Goal: Check status

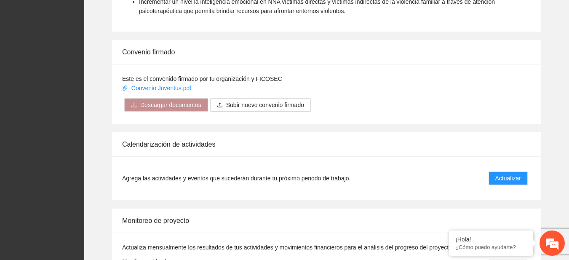
scroll to position [699, 0]
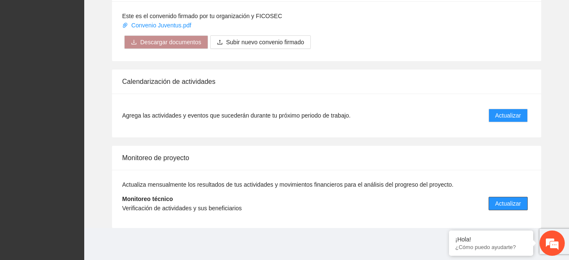
click at [516, 197] on button "Actualizar" at bounding box center [508, 203] width 39 height 13
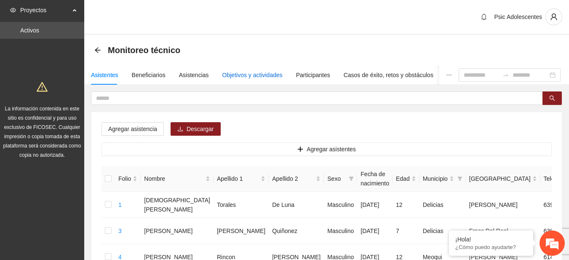
click at [235, 73] on div "Objetivos y actividades" at bounding box center [252, 74] width 60 height 9
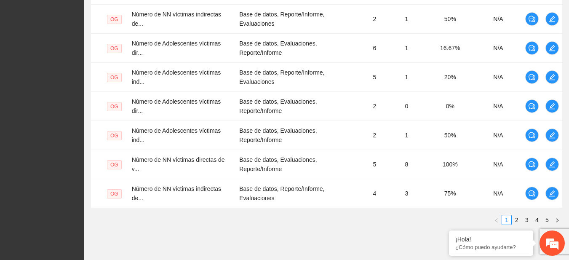
scroll to position [342, 0]
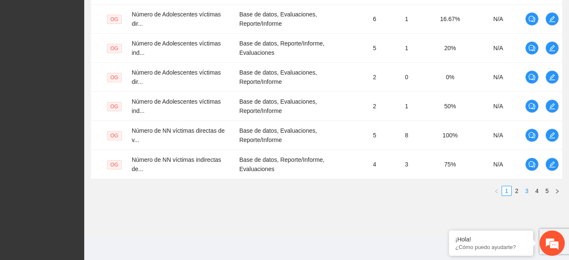
click at [529, 192] on link "3" at bounding box center [526, 190] width 9 height 9
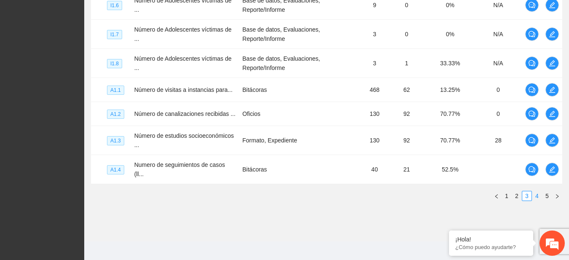
click at [540, 192] on link "4" at bounding box center [536, 195] width 9 height 9
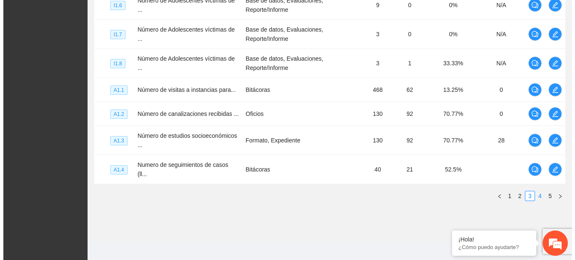
scroll to position [291, 0]
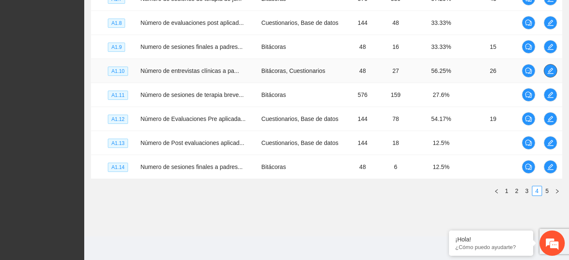
click at [551, 74] on icon "edit" at bounding box center [551, 71] width 6 height 6
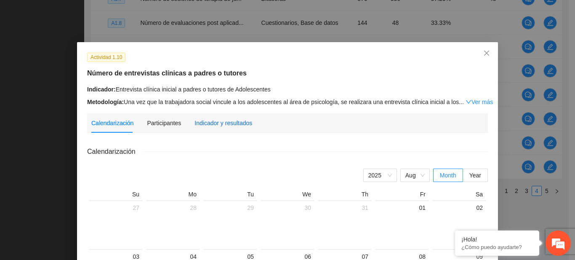
click at [202, 125] on div "Indicador y resultados" at bounding box center [224, 122] width 58 height 9
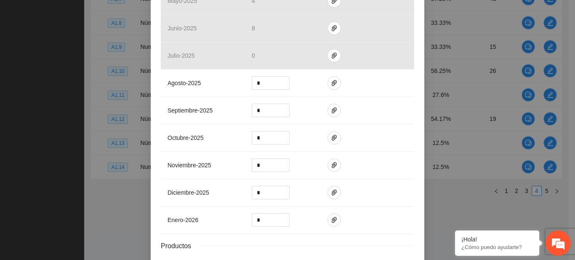
scroll to position [370, 0]
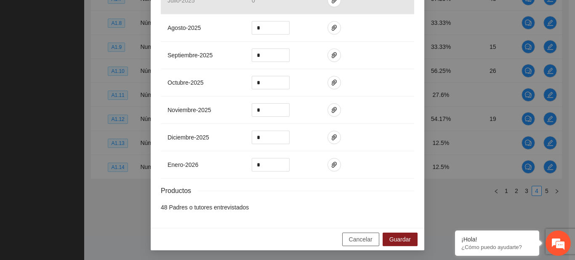
click at [361, 239] on span "Cancelar" at bounding box center [361, 239] width 24 height 9
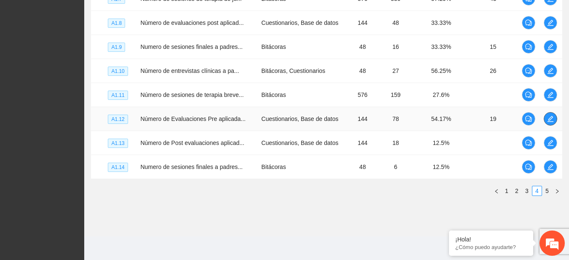
click at [550, 118] on icon "edit" at bounding box center [551, 119] width 6 height 6
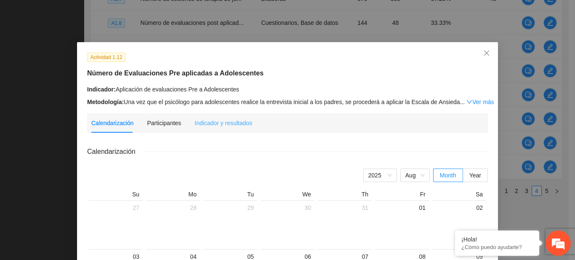
click at [244, 118] on div "Indicador y resultados" at bounding box center [224, 122] width 58 height 19
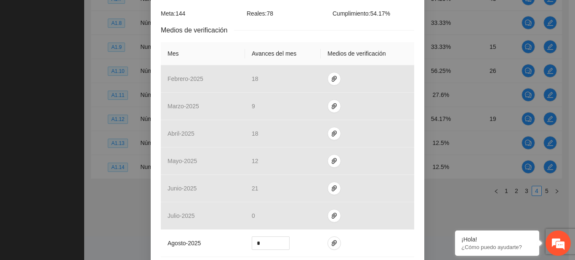
scroll to position [158, 0]
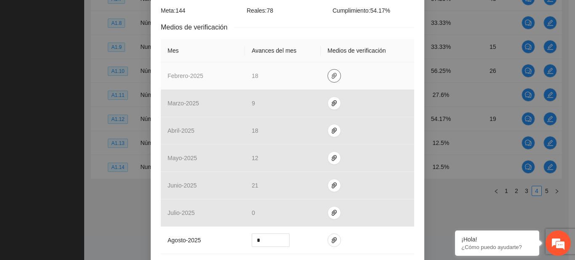
click at [328, 80] on button "button" at bounding box center [334, 75] width 13 height 13
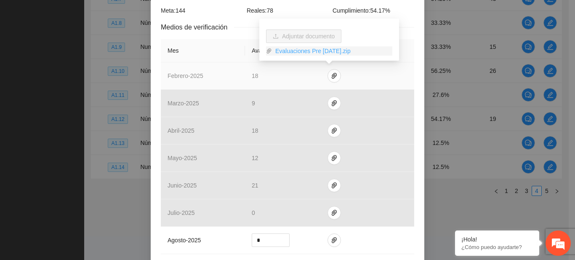
click at [299, 47] on link "Evaluaciones Pre [DATE].zip" at bounding box center [332, 50] width 120 height 9
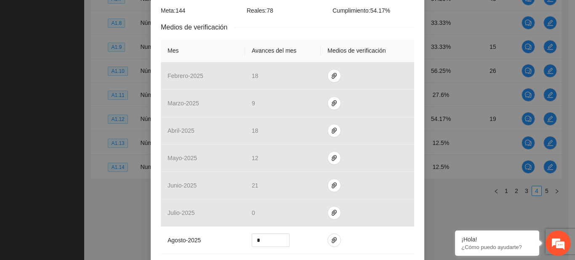
click at [45, 72] on div "Actividad 1.12 Número de Evaluaciones Pre aplicadas a Adolescentes Indicador: A…" at bounding box center [287, 130] width 575 height 260
